Goal: Task Accomplishment & Management: Manage account settings

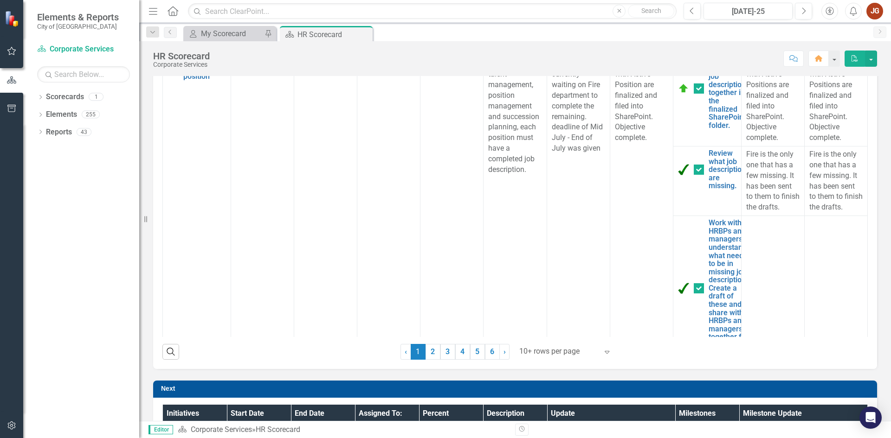
scroll to position [603, 0]
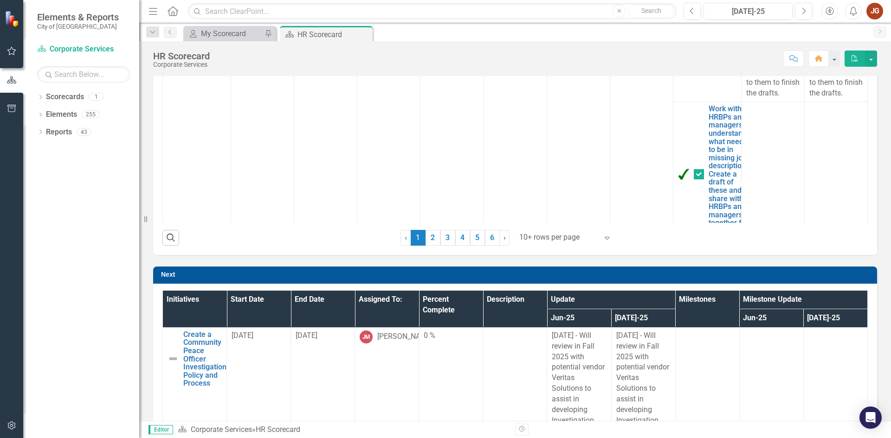
click at [551, 235] on div at bounding box center [558, 237] width 79 height 13
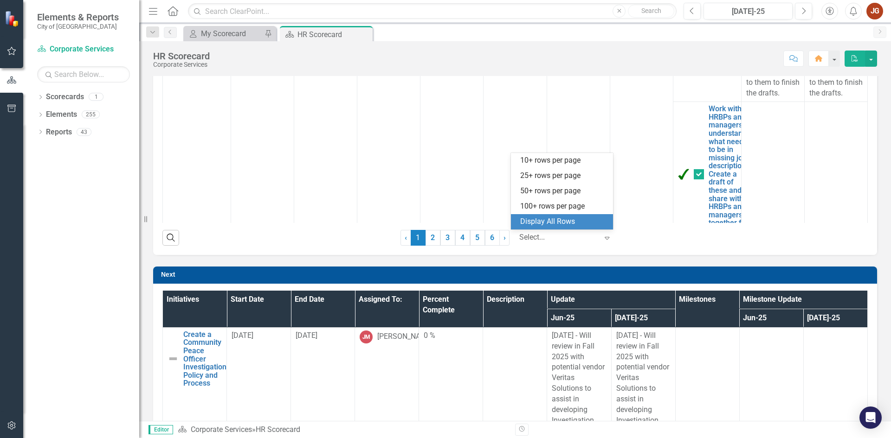
click at [547, 219] on div "Display All Rows" at bounding box center [563, 222] width 87 height 11
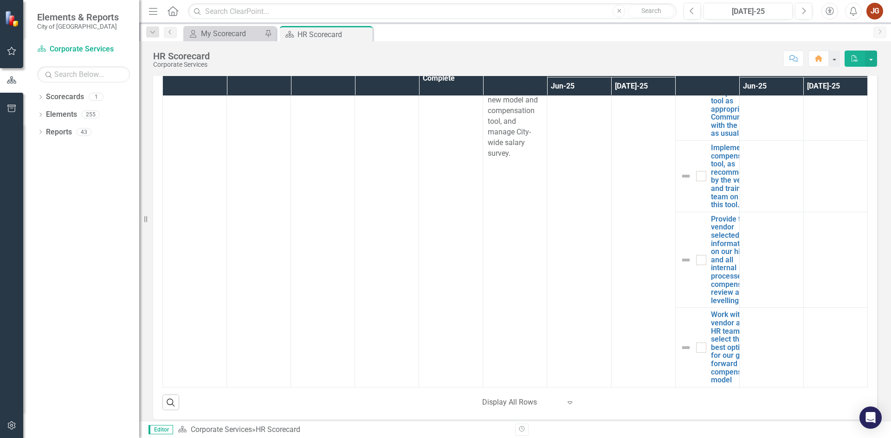
scroll to position [3340, 0]
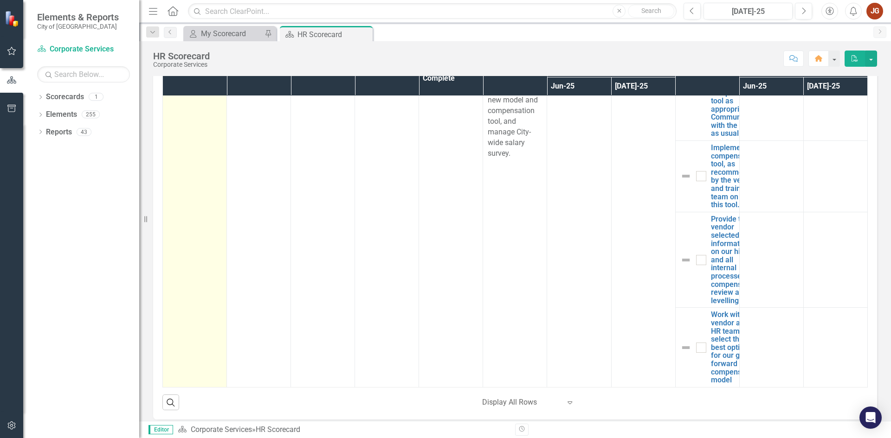
click at [195, 81] on link "Compensation Model Review, Salary Survey, & Compensation Tool" at bounding box center [207, 56] width 48 height 49
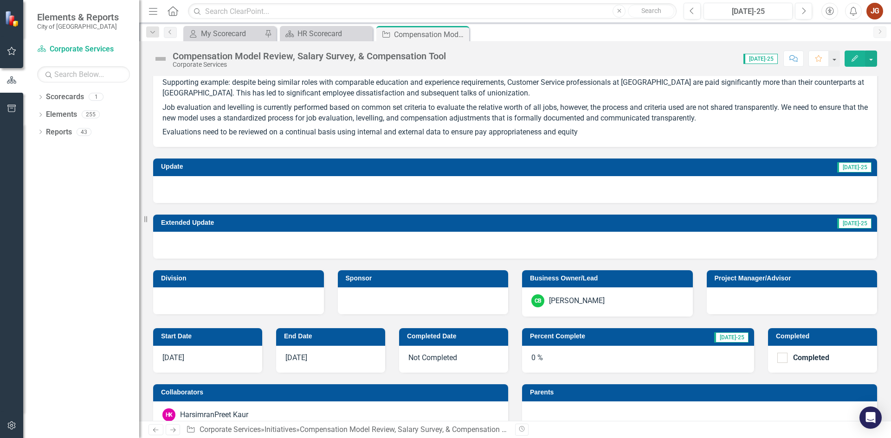
scroll to position [325, 0]
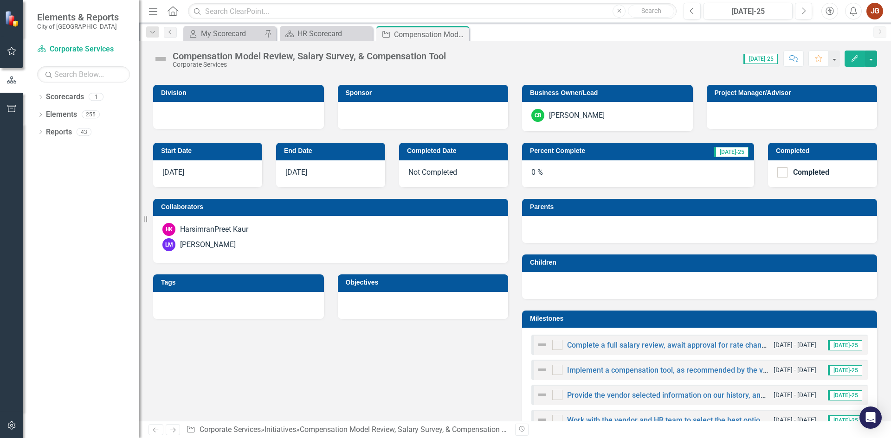
click at [231, 232] on div "HarsimranPreet Kaur" at bounding box center [214, 230] width 68 height 11
click at [394, 241] on div "[PERSON_NAME]" at bounding box center [330, 244] width 336 height 13
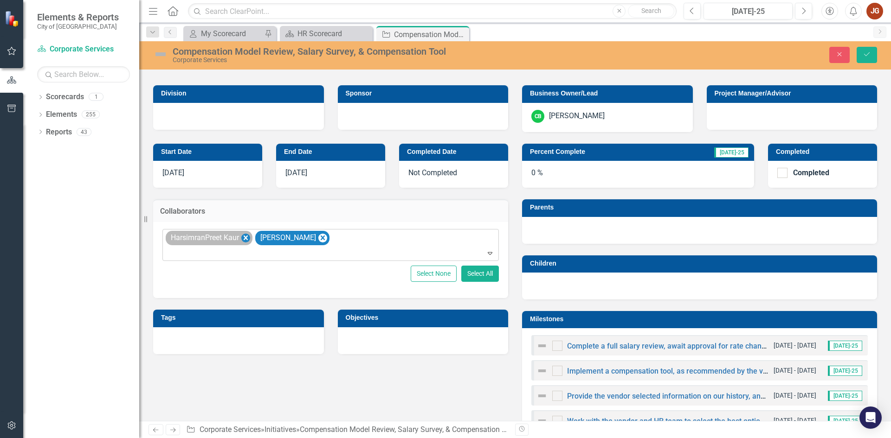
click at [246, 238] on icon "Remove HarsimranPreet Kaur" at bounding box center [246, 238] width 4 height 5
click at [867, 58] on button "Save" at bounding box center [866, 55] width 20 height 16
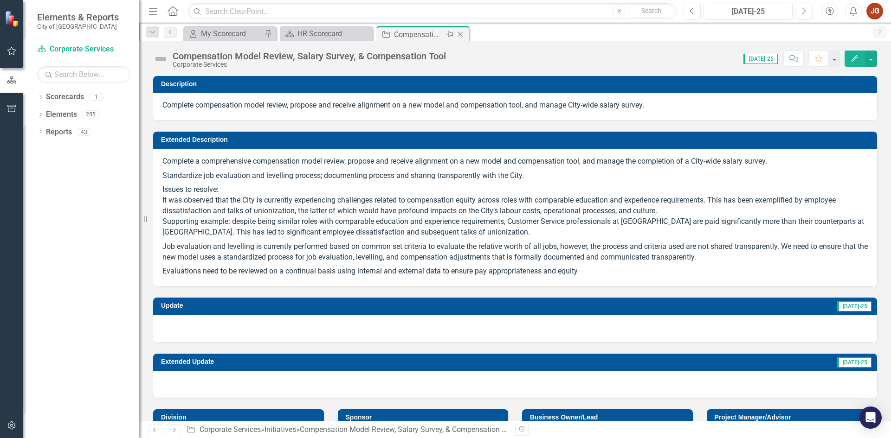
click at [461, 34] on icon at bounding box center [460, 34] width 5 height 5
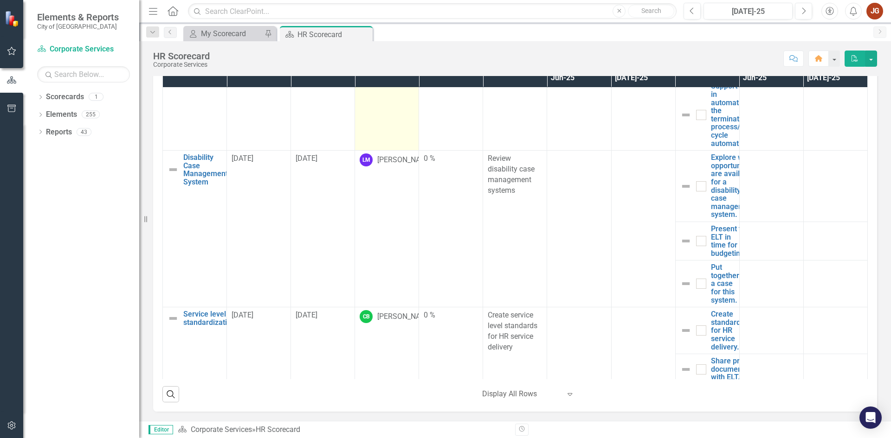
scroll to position [371, 0]
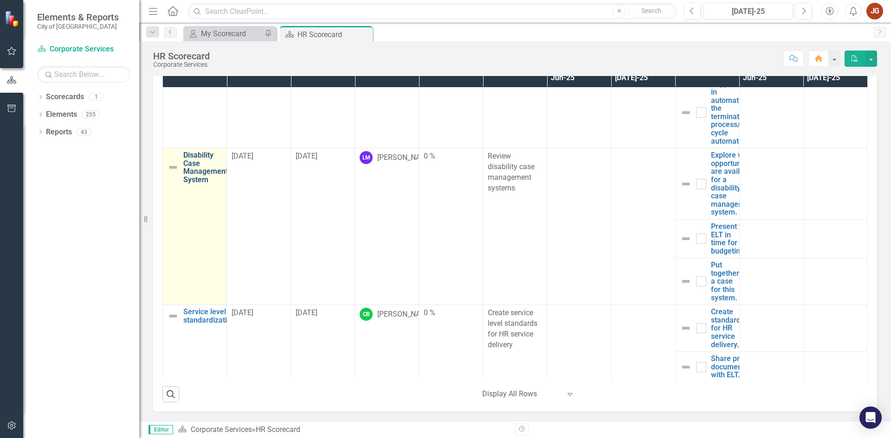
click at [200, 172] on link "Disability Case Management System" at bounding box center [205, 167] width 45 height 32
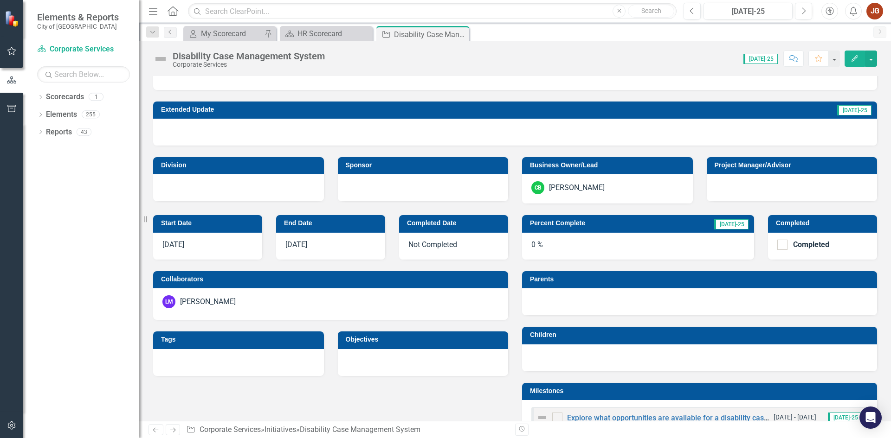
scroll to position [186, 0]
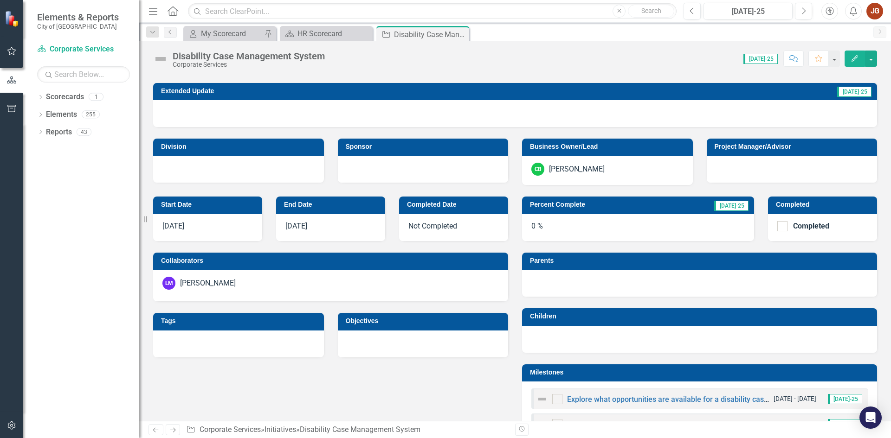
click at [266, 283] on div "[PERSON_NAME]" at bounding box center [330, 283] width 336 height 13
click at [265, 283] on div "[PERSON_NAME]" at bounding box center [330, 283] width 336 height 13
click at [218, 285] on div "[PERSON_NAME]" at bounding box center [208, 283] width 56 height 11
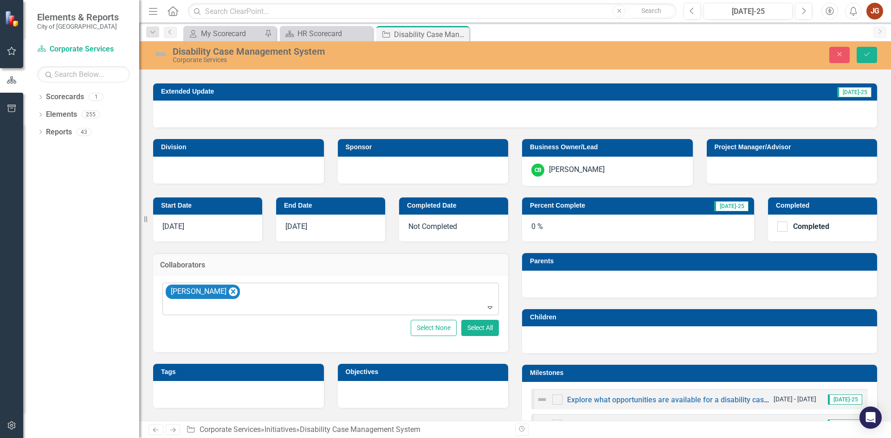
click at [406, 292] on div "[PERSON_NAME]" at bounding box center [331, 299] width 334 height 32
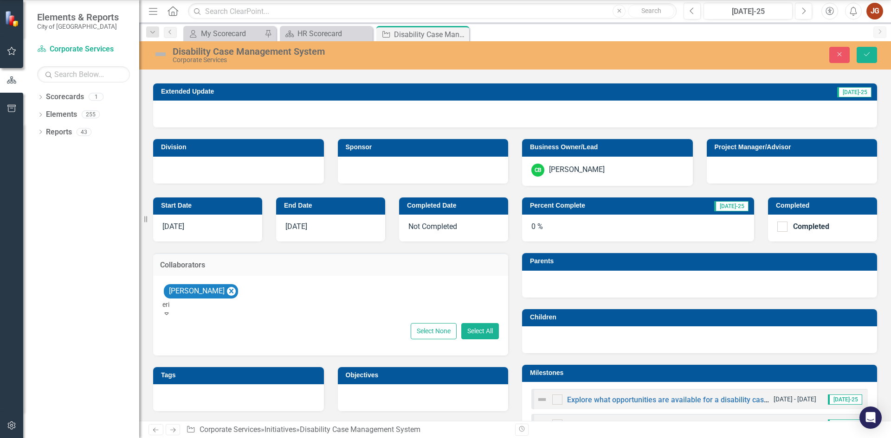
type input "[PERSON_NAME]"
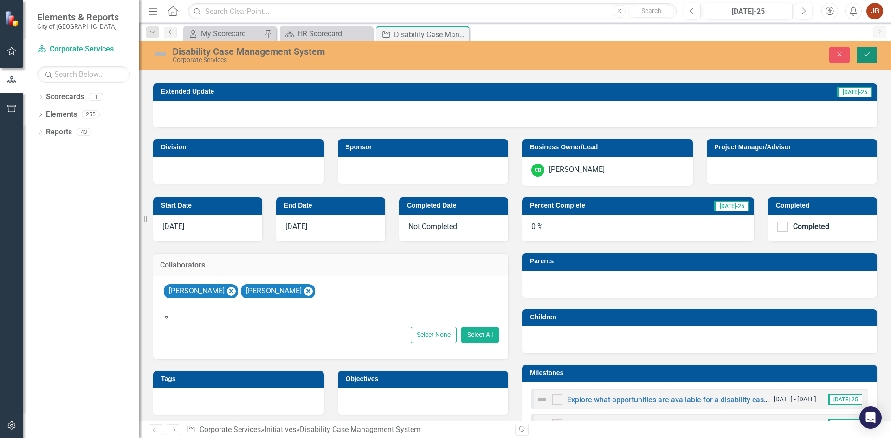
drag, startPoint x: 869, startPoint y: 52, endPoint x: 475, endPoint y: 181, distance: 414.0
click at [869, 52] on icon "Save" at bounding box center [866, 54] width 8 height 6
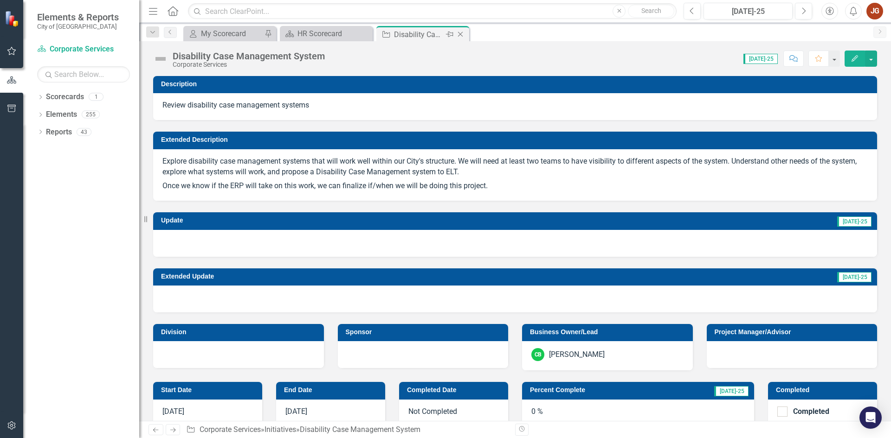
click at [459, 32] on icon "Close" at bounding box center [460, 34] width 9 height 7
